Goal: Transaction & Acquisition: Purchase product/service

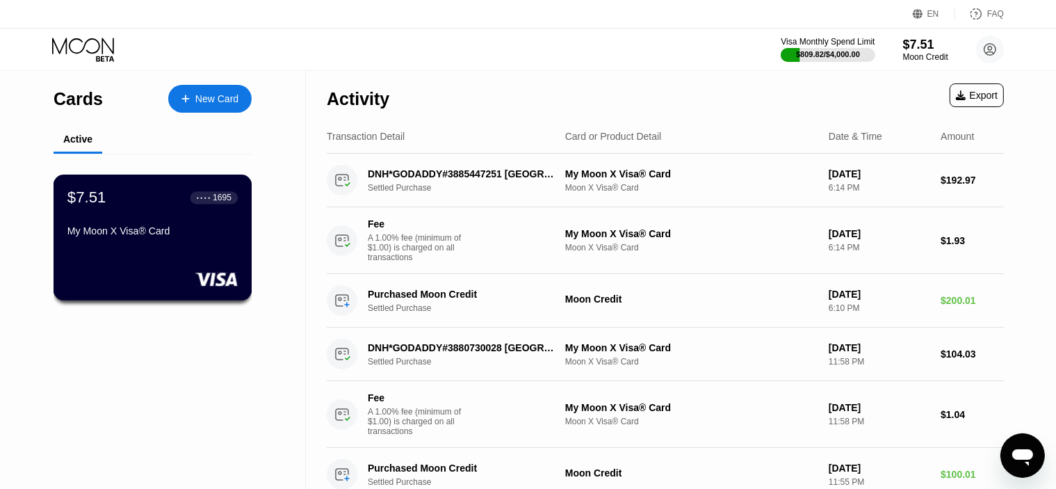
click at [156, 242] on div "My Moon X Visa® Card" at bounding box center [152, 233] width 170 height 17
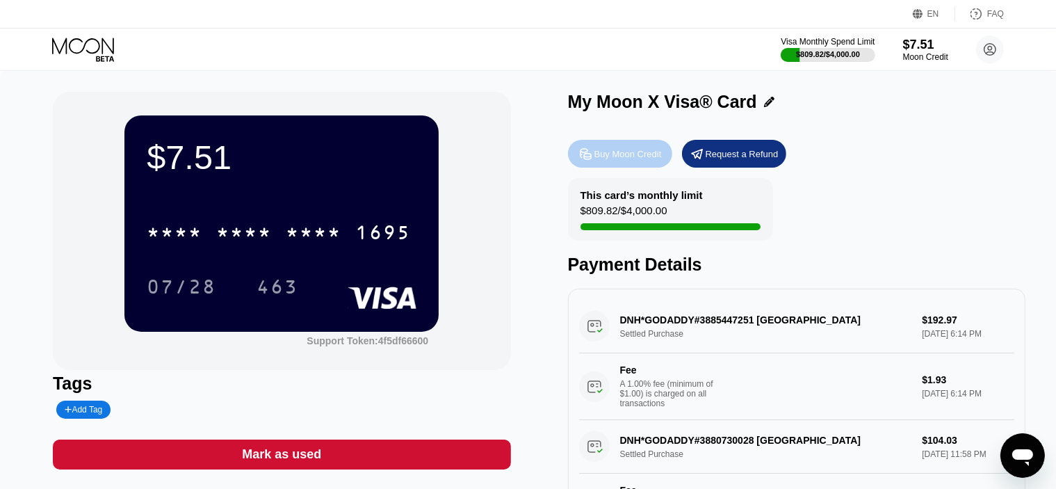
click at [612, 156] on div "Buy Moon Credit" at bounding box center [627, 154] width 67 height 12
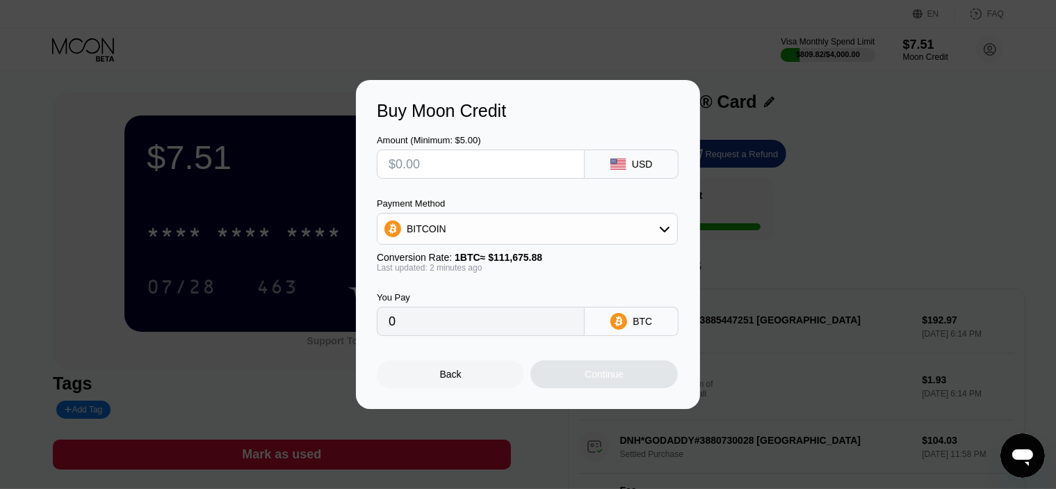
click at [432, 162] on input "text" at bounding box center [481, 164] width 184 height 28
type input "$15"
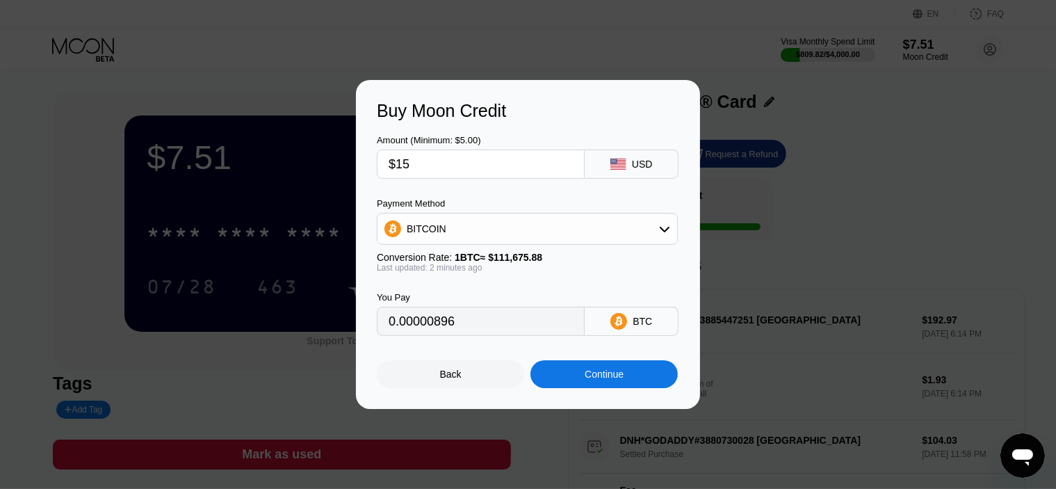
type input "0.00013432"
type input "$15"
click at [450, 228] on div "BITCOIN" at bounding box center [527, 229] width 300 height 28
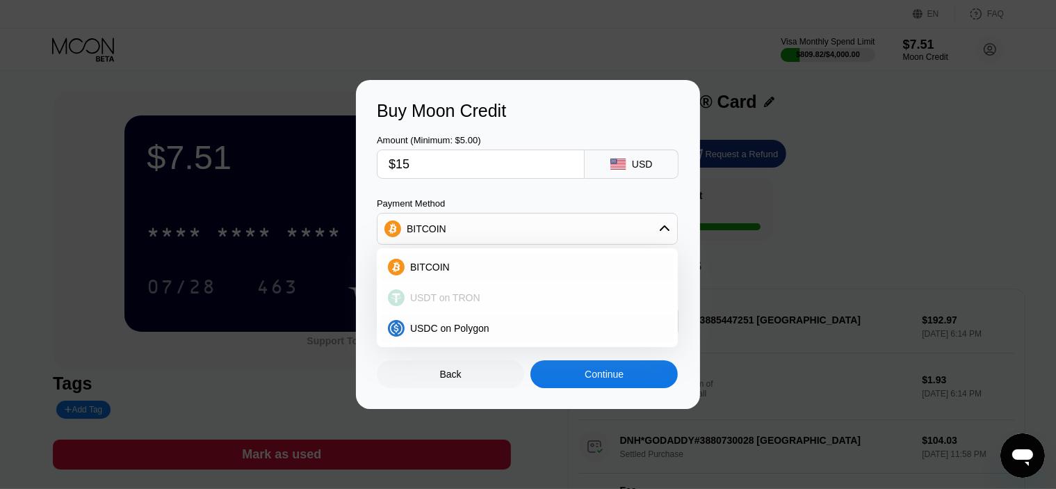
click at [428, 297] on span "USDT on TRON" at bounding box center [445, 297] width 70 height 11
type input "15.15"
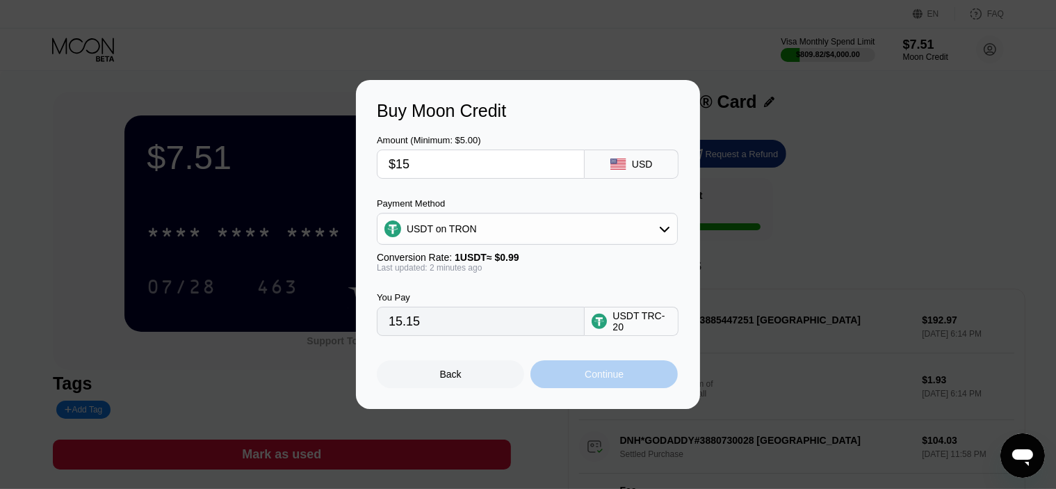
click at [577, 384] on div "Continue" at bounding box center [603, 374] width 147 height 28
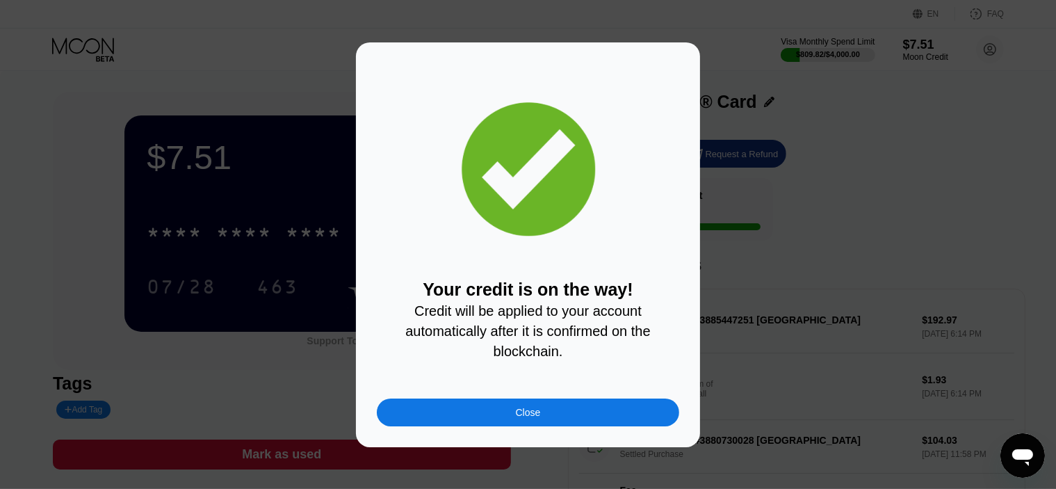
click at [502, 414] on div "Close" at bounding box center [528, 412] width 302 height 28
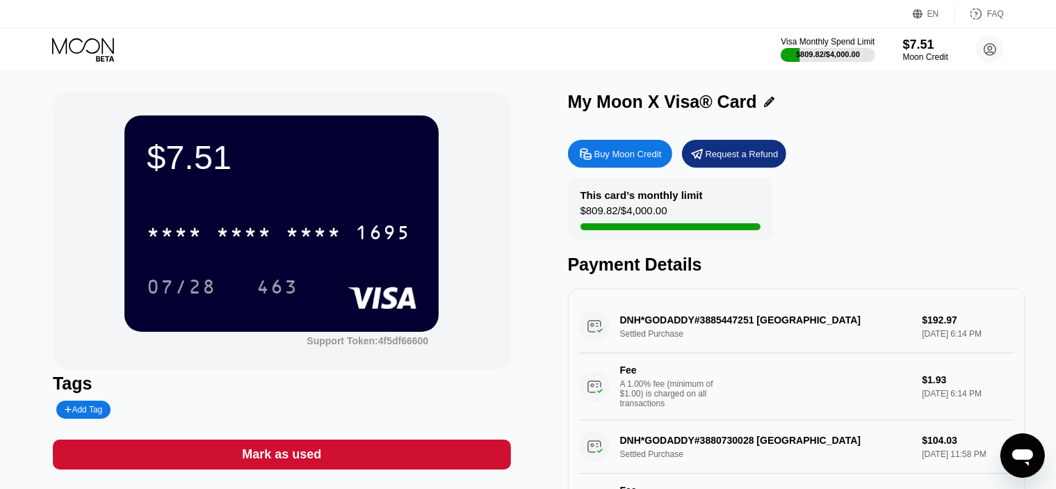
click at [210, 255] on div "* * * * * * * * * * * * 1695 07/28 463" at bounding box center [282, 245] width 270 height 82
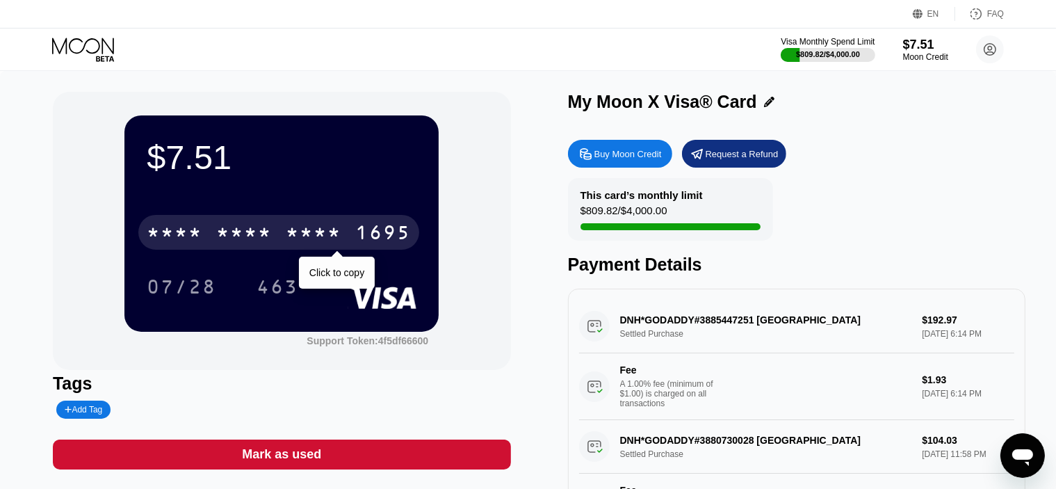
click at [181, 236] on div "* * * *" at bounding box center [175, 234] width 56 height 22
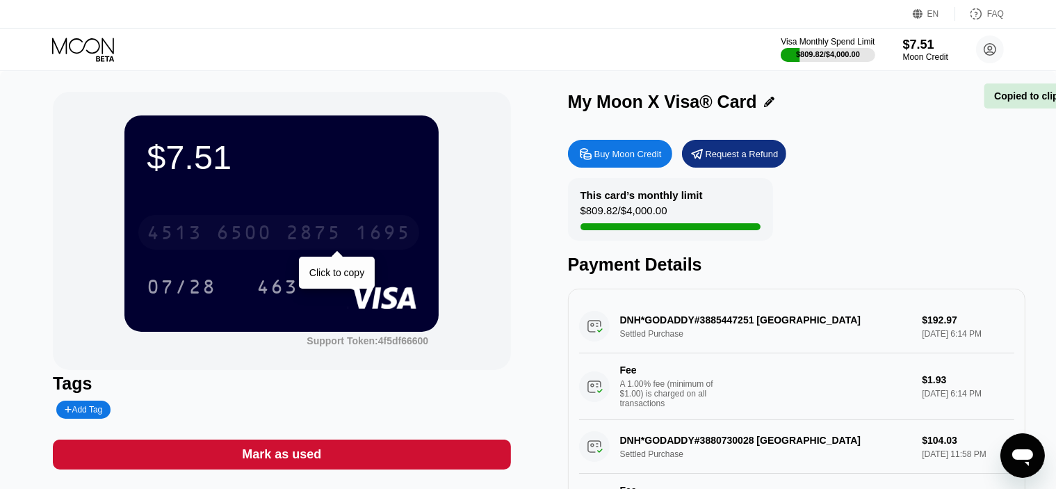
click at [181, 236] on div "4513" at bounding box center [175, 234] width 56 height 22
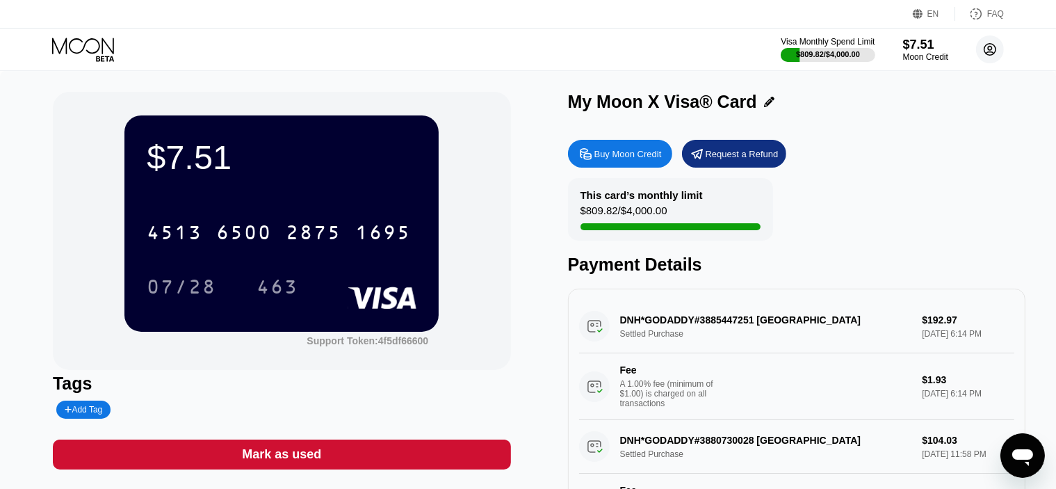
click at [995, 43] on circle at bounding box center [990, 49] width 28 height 28
